Goal: Information Seeking & Learning: Learn about a topic

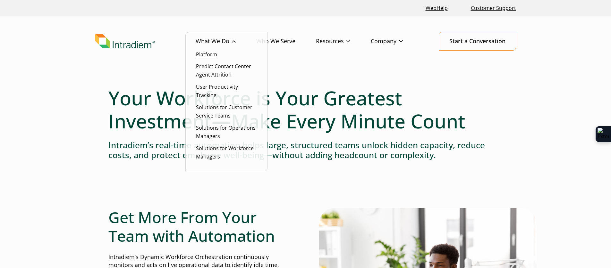
click at [214, 55] on link "Platform" at bounding box center [206, 54] width 21 height 7
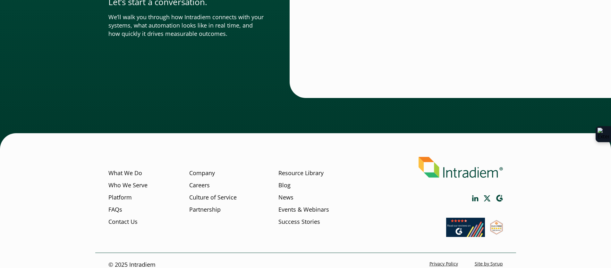
scroll to position [2271, 0]
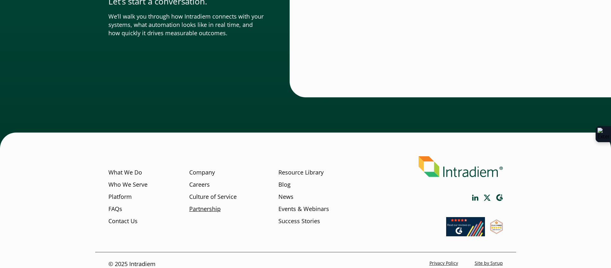
click at [207, 205] on link "Partnership" at bounding box center [204, 209] width 31 height 8
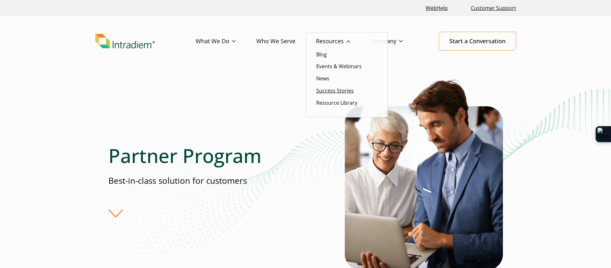
click at [337, 93] on link "Success Stories" at bounding box center [335, 90] width 38 height 7
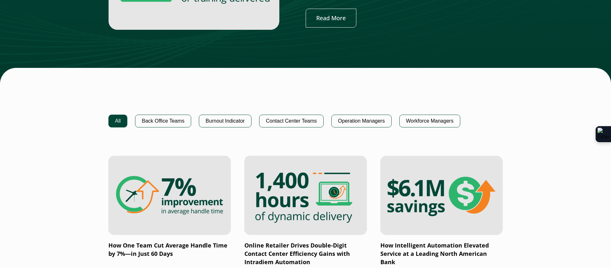
scroll to position [360, 0]
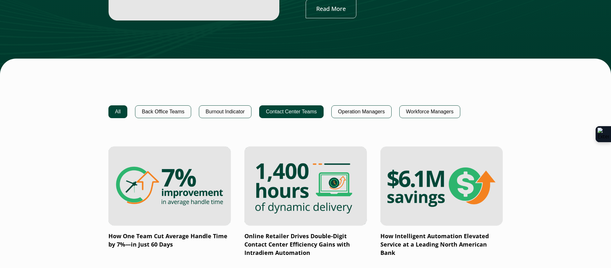
click at [300, 116] on button "Contact Center Teams" at bounding box center [291, 111] width 64 height 13
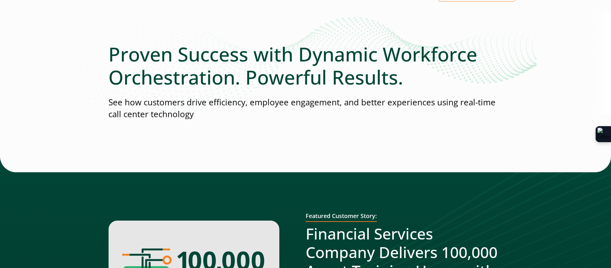
scroll to position [0, 0]
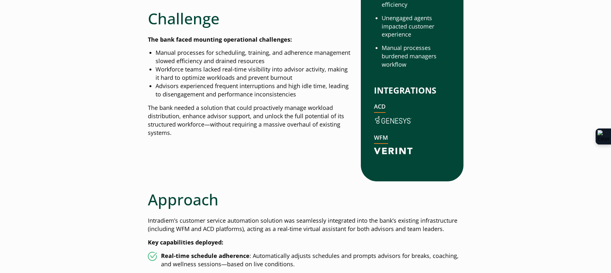
scroll to position [129, 0]
